Goal: Transaction & Acquisition: Book appointment/travel/reservation

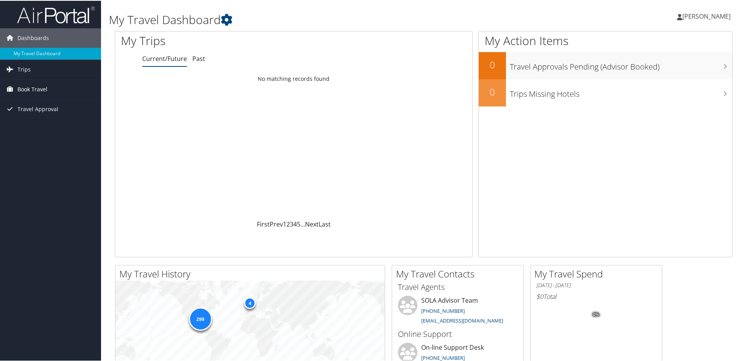
click at [35, 84] on span "Book Travel" at bounding box center [32, 88] width 30 height 19
click at [34, 114] on link "Book/Manage Online Trips" at bounding box center [50, 116] width 101 height 12
